Goal: Communication & Community: Participate in discussion

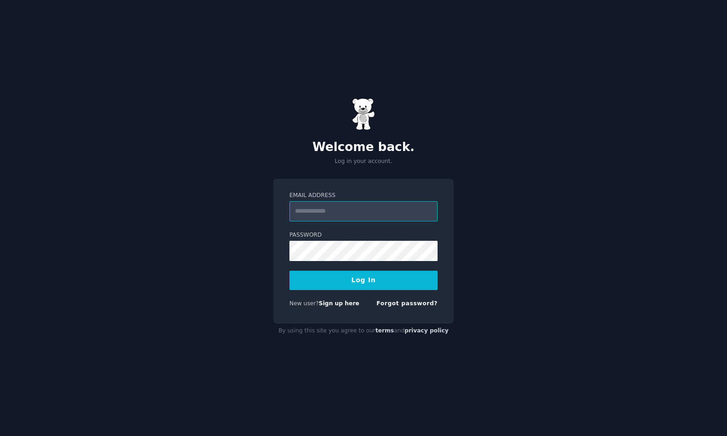
click at [317, 215] on input "Email Address" at bounding box center [364, 211] width 148 height 20
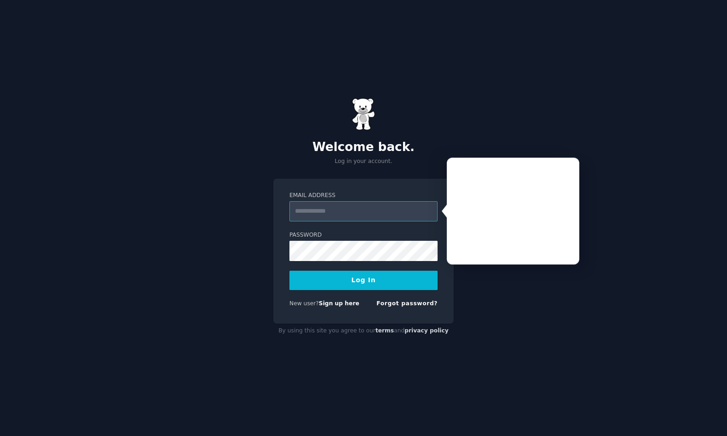
type input "**********"
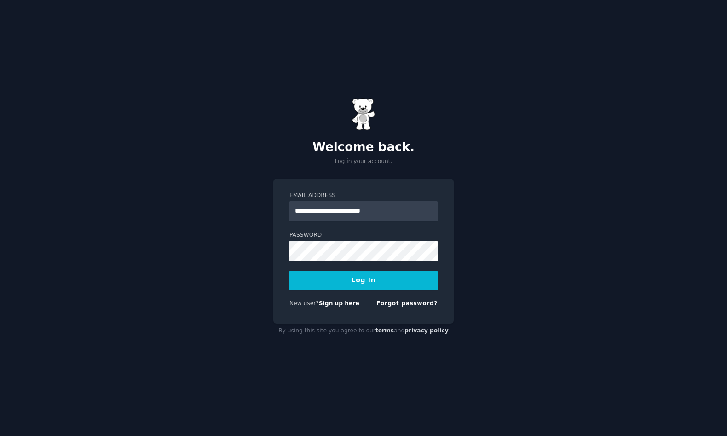
click at [361, 280] on button "Log In" at bounding box center [364, 280] width 148 height 19
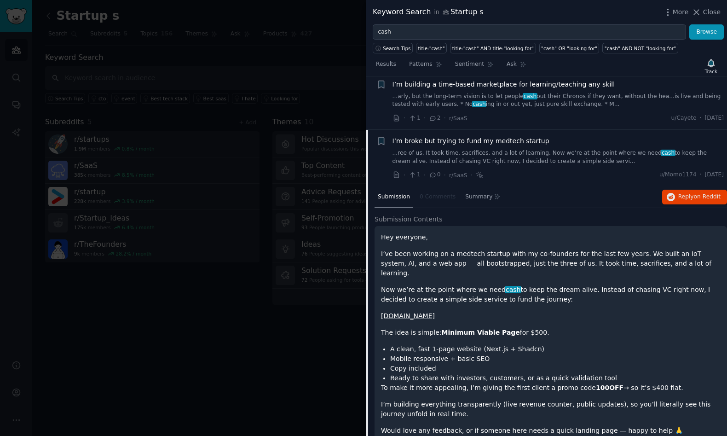
scroll to position [484, 0]
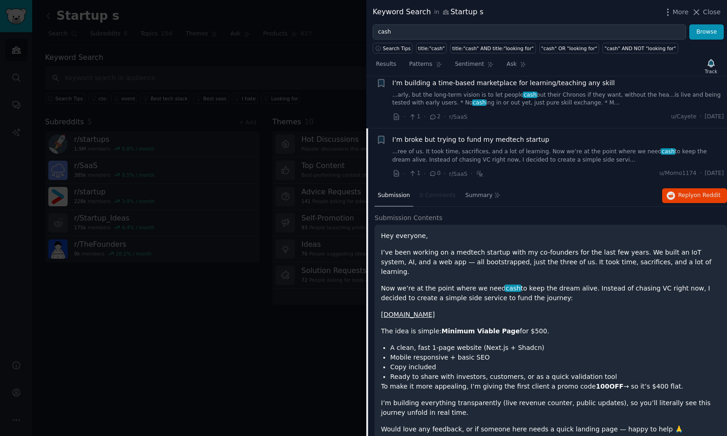
click at [489, 135] on span "I’m broke but trying to fund my medtech startup" at bounding box center [471, 140] width 157 height 10
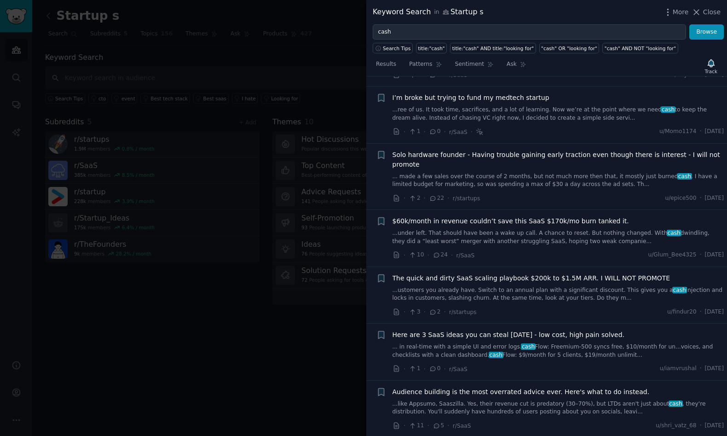
scroll to position [526, 0]
click at [490, 105] on link "...ree of us. It took time, sacrifices, and a lot of learning. Now we’re at the…" at bounding box center [559, 113] width 332 height 16
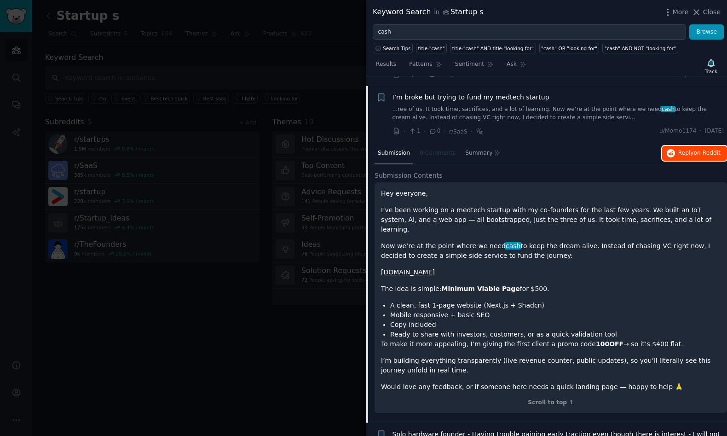
click at [680, 149] on span "Reply on Reddit" at bounding box center [700, 153] width 42 height 8
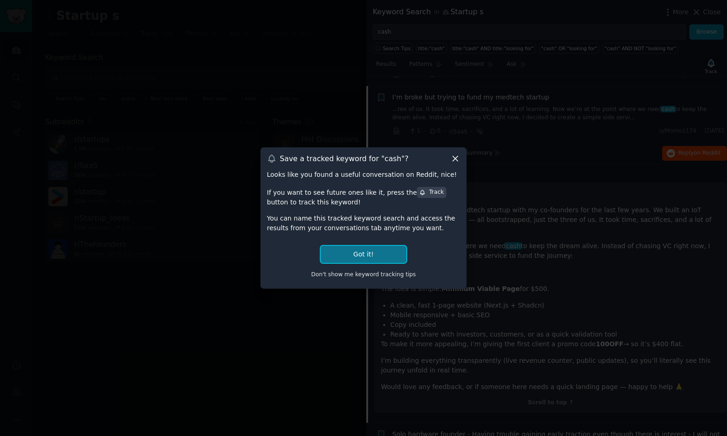
click at [377, 255] on button "Got it!" at bounding box center [364, 254] width 86 height 17
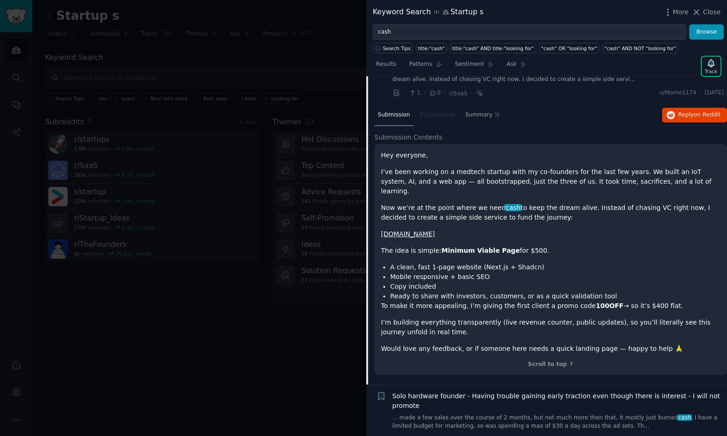
scroll to position [565, 0]
click at [679, 110] on span "Reply on Reddit" at bounding box center [700, 114] width 42 height 8
